Goal: Transaction & Acquisition: Download file/media

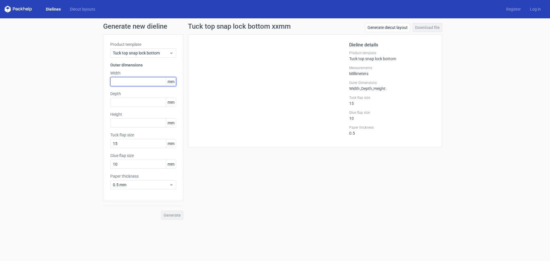
click at [132, 80] on input "text" at bounding box center [143, 81] width 66 height 9
type input "65"
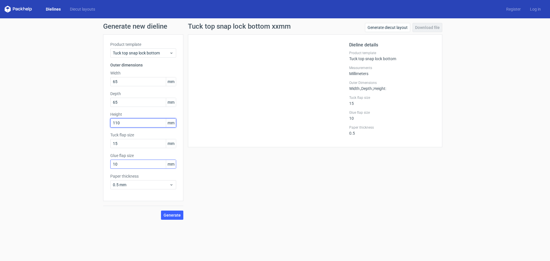
type input "110"
click at [155, 165] on input "10" at bounding box center [143, 163] width 66 height 9
click at [174, 214] on span "Generate" at bounding box center [171, 215] width 17 height 4
click at [423, 29] on link "Download file" at bounding box center [427, 27] width 30 height 9
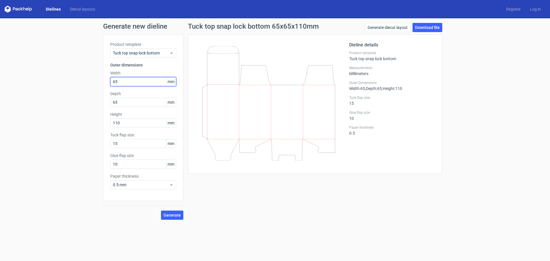
drag, startPoint x: 105, startPoint y: 82, endPoint x: 101, endPoint y: 83, distance: 4.4
click at [101, 83] on div "Generate new dieline Product template Tuck top snap lock bottom Outer dimension…" at bounding box center [275, 121] width 550 height 206
type input "61"
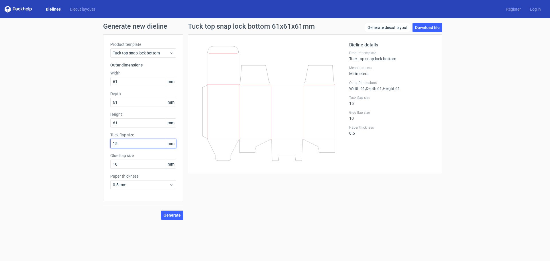
click at [145, 145] on input "15" at bounding box center [143, 143] width 66 height 9
click at [153, 54] on span "Tuck top snap lock bottom" at bounding box center [141, 53] width 56 height 6
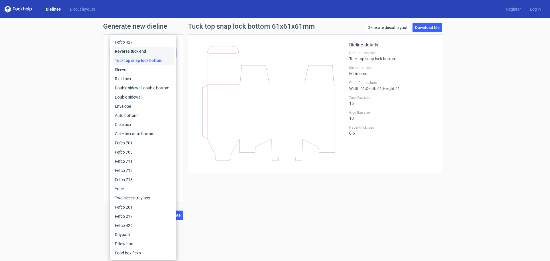
click at [147, 49] on div "Reverse tuck end" at bounding box center [143, 51] width 61 height 9
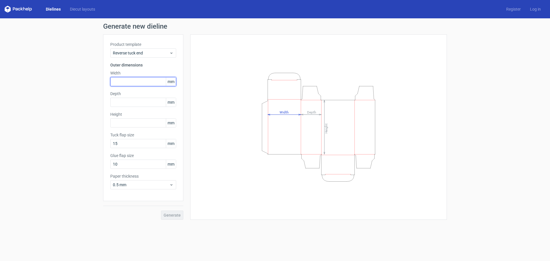
click at [122, 80] on input "text" at bounding box center [143, 81] width 66 height 9
type input "61"
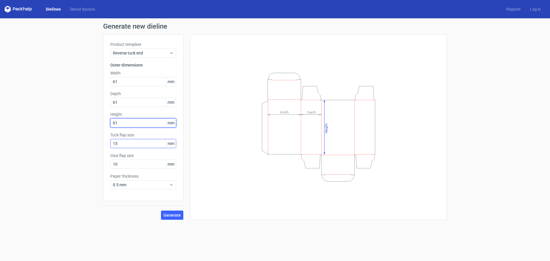
type input "61"
click at [124, 144] on input "15" at bounding box center [143, 143] width 66 height 9
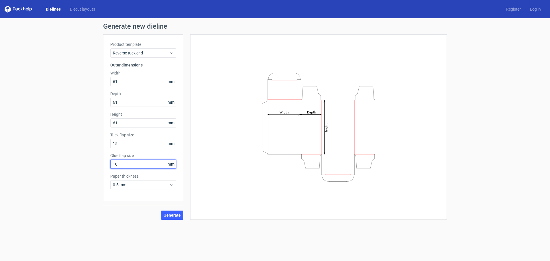
click at [157, 161] on input "10" at bounding box center [143, 163] width 66 height 9
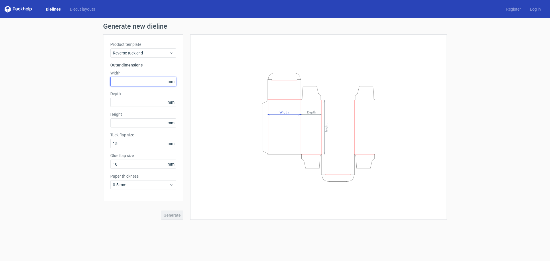
click at [139, 80] on input "text" at bounding box center [143, 81] width 66 height 9
type input "61"
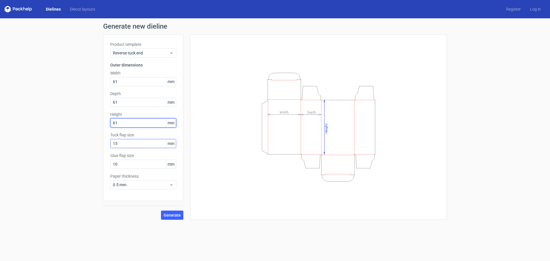
type input "61"
click at [134, 143] on input "15" at bounding box center [143, 143] width 66 height 9
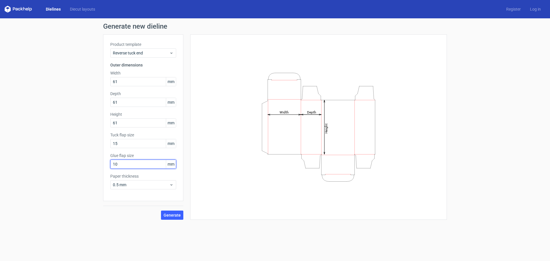
click at [127, 163] on input "10" at bounding box center [143, 163] width 66 height 9
click at [173, 215] on span "Generate" at bounding box center [171, 215] width 17 height 4
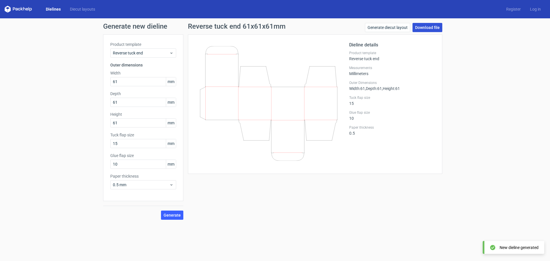
click at [430, 27] on link "Download file" at bounding box center [427, 27] width 30 height 9
